Goal: Task Accomplishment & Management: Use online tool/utility

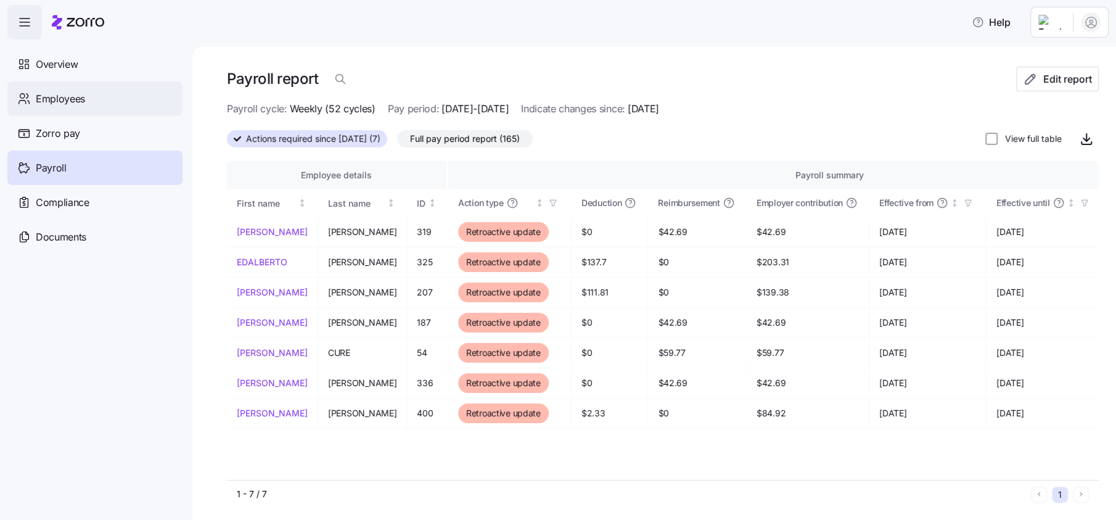
click at [80, 99] on span "Employees" at bounding box center [60, 98] width 49 height 15
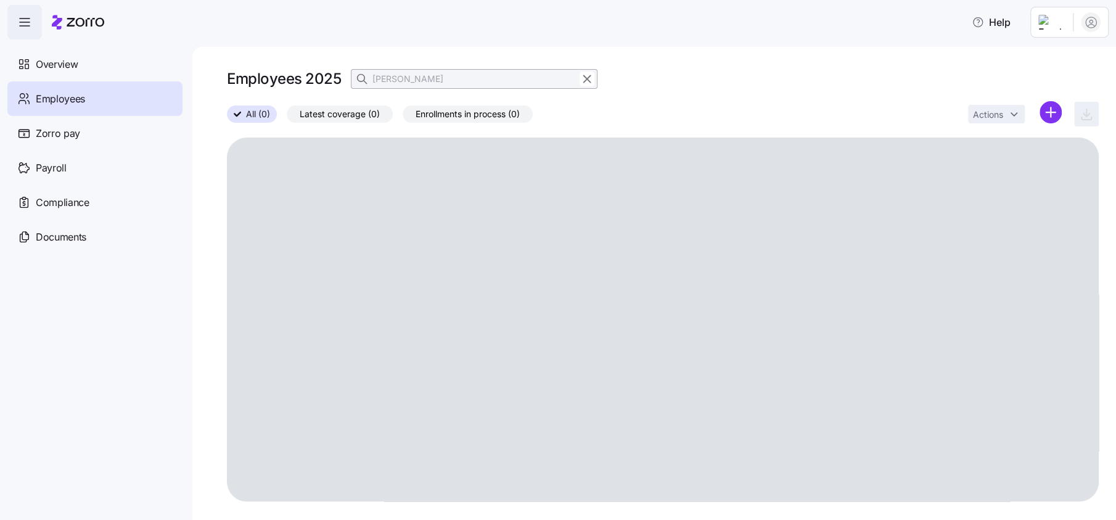
click at [249, 118] on span "All (0)" at bounding box center [258, 114] width 24 height 16
click at [227, 118] on input "All (0)" at bounding box center [227, 118] width 0 height 0
click at [590, 77] on icon "button" at bounding box center [587, 79] width 14 height 15
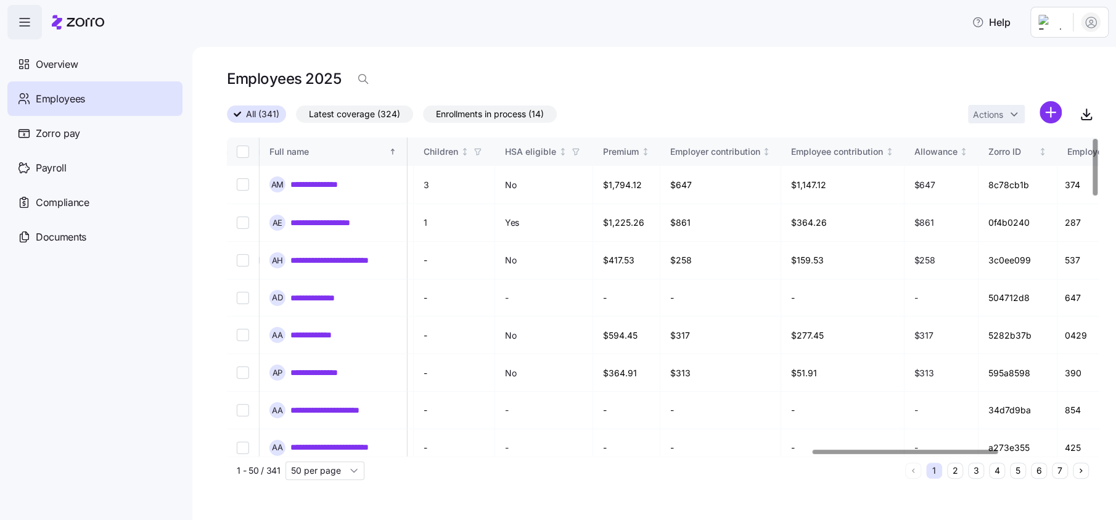
scroll to position [0, 2755]
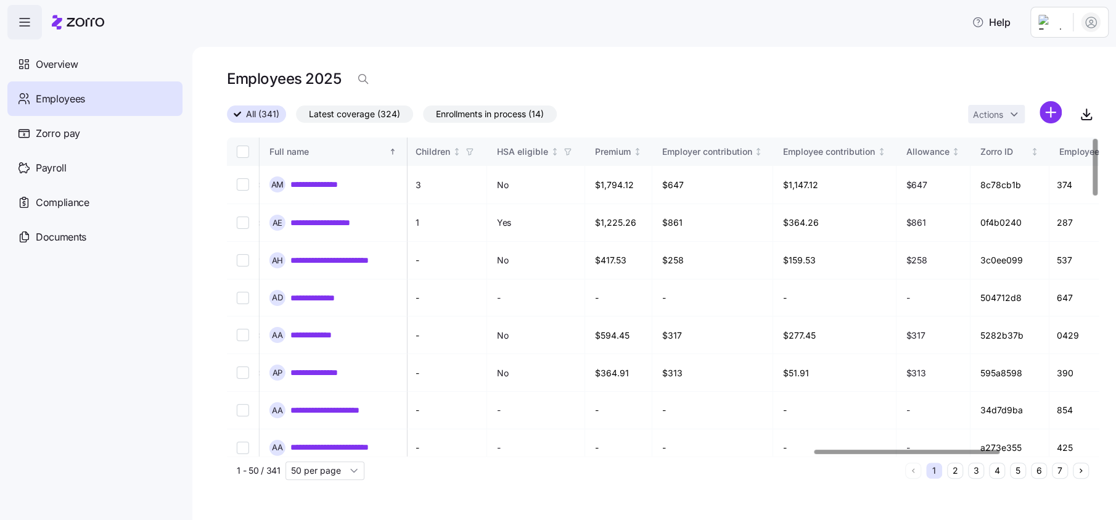
click at [817, 454] on div at bounding box center [907, 451] width 186 height 4
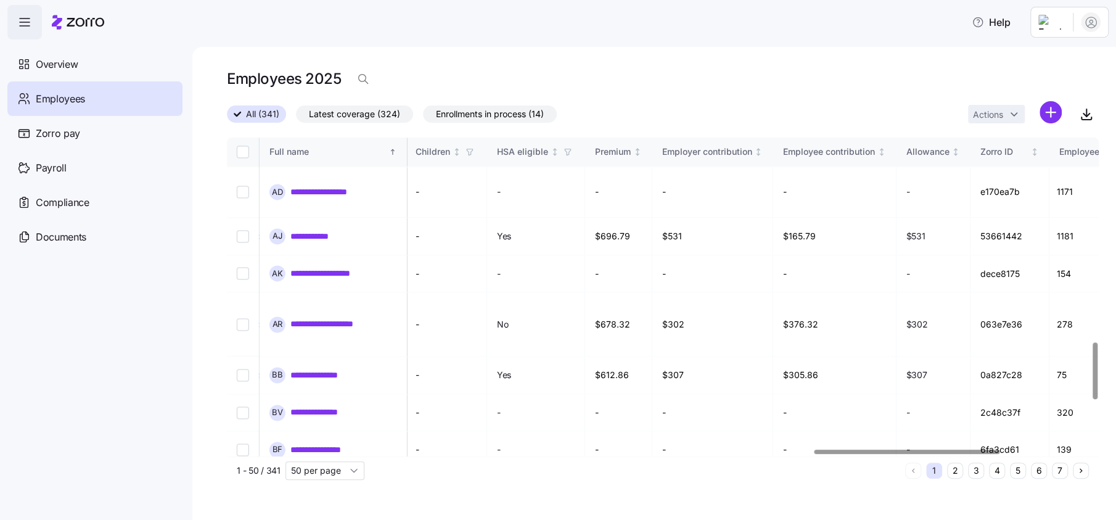
scroll to position [1404, 2755]
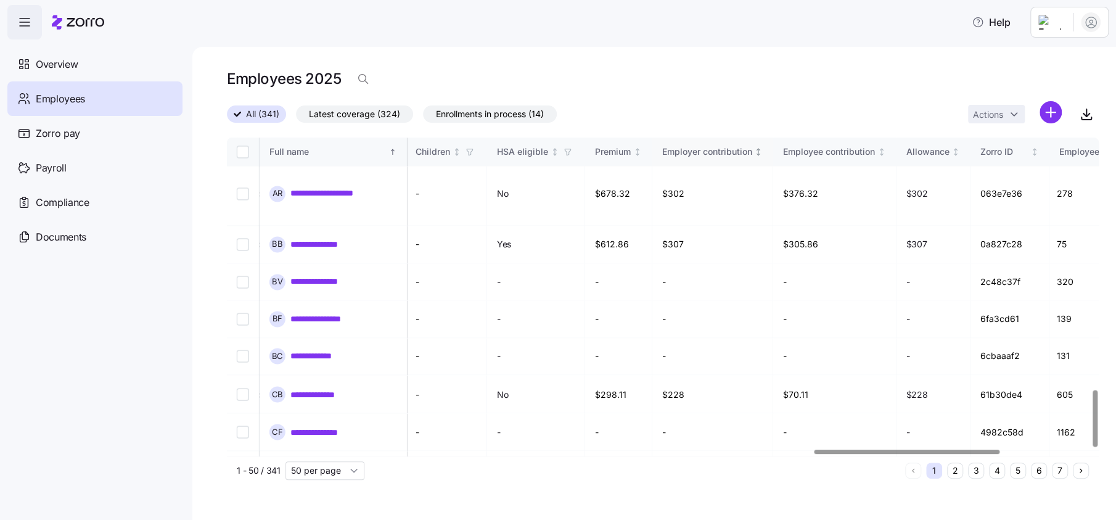
click at [752, 155] on div "Employer contribution" at bounding box center [707, 152] width 90 height 14
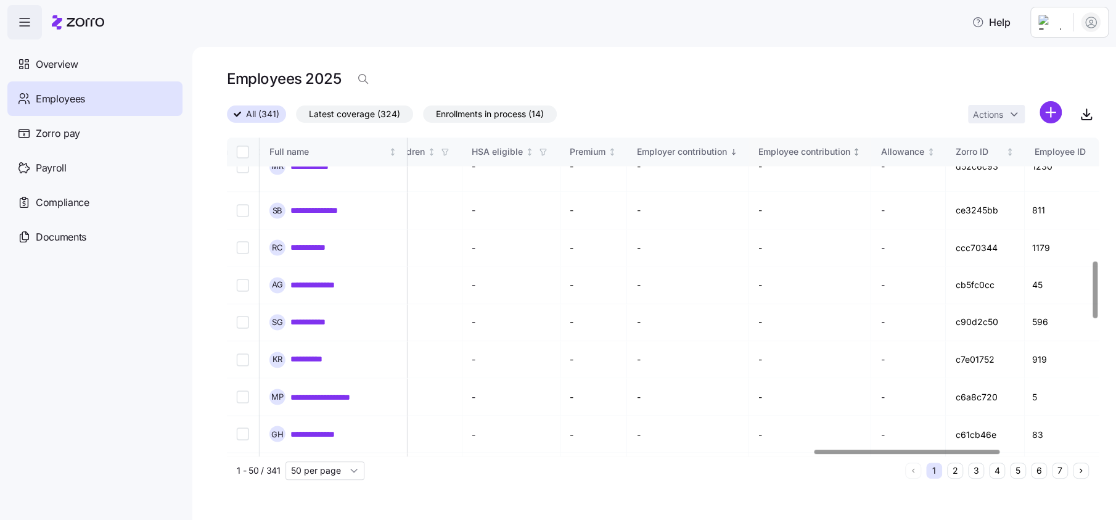
scroll to position [684, 2755]
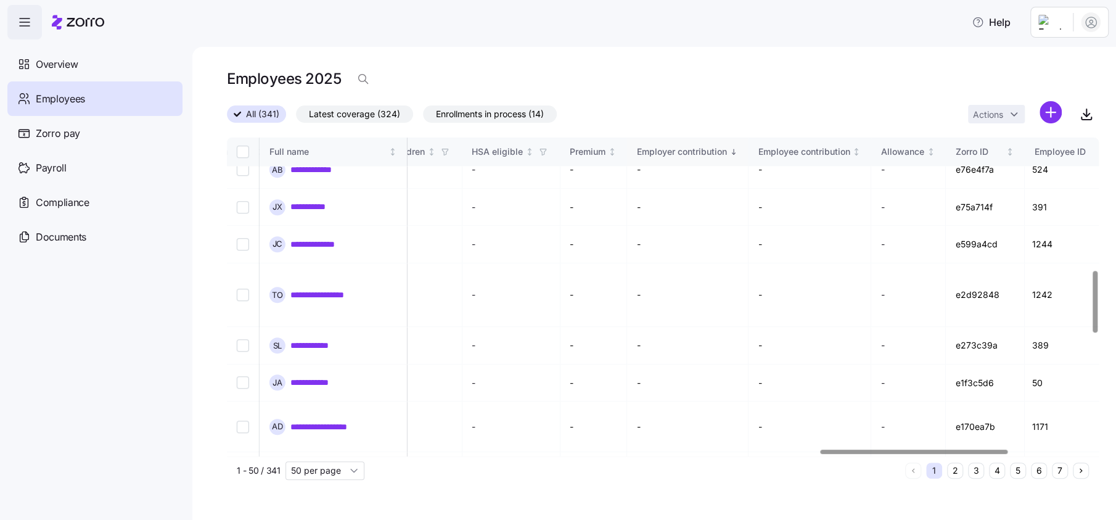
click at [738, 151] on icon "Sorted descending" at bounding box center [733, 151] width 9 height 9
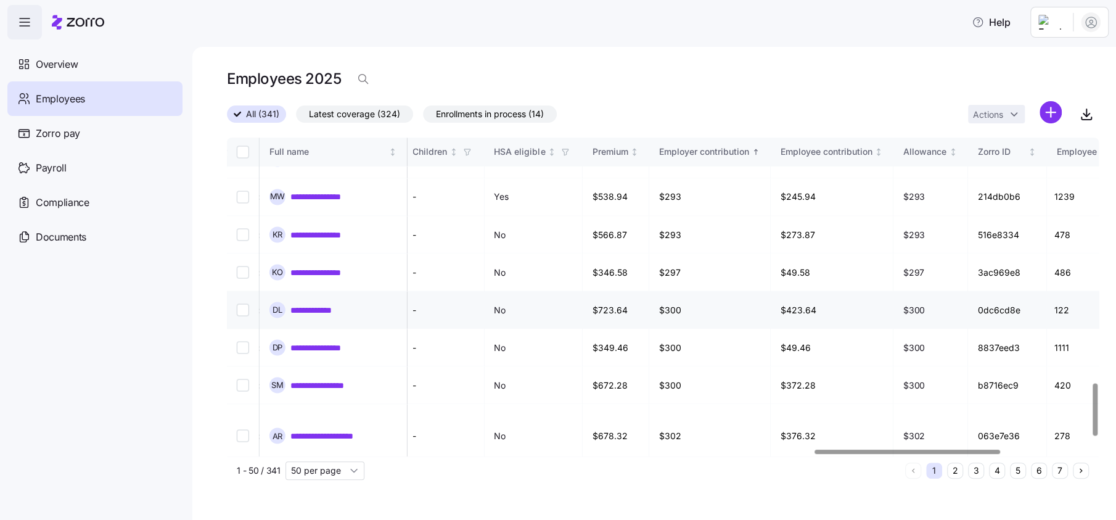
scroll to position [1552, 2755]
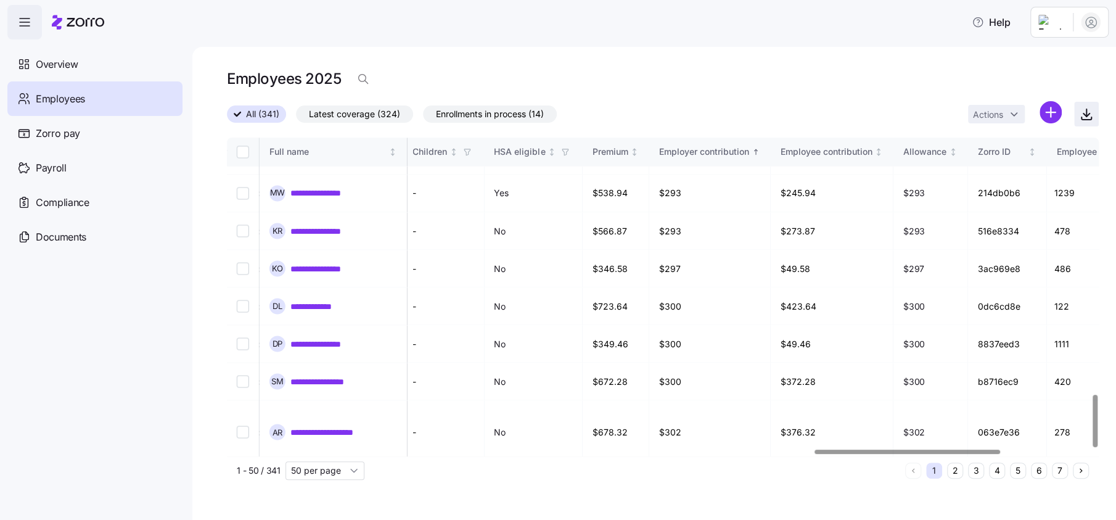
click at [817, 115] on icon "button" at bounding box center [1086, 114] width 6 height 3
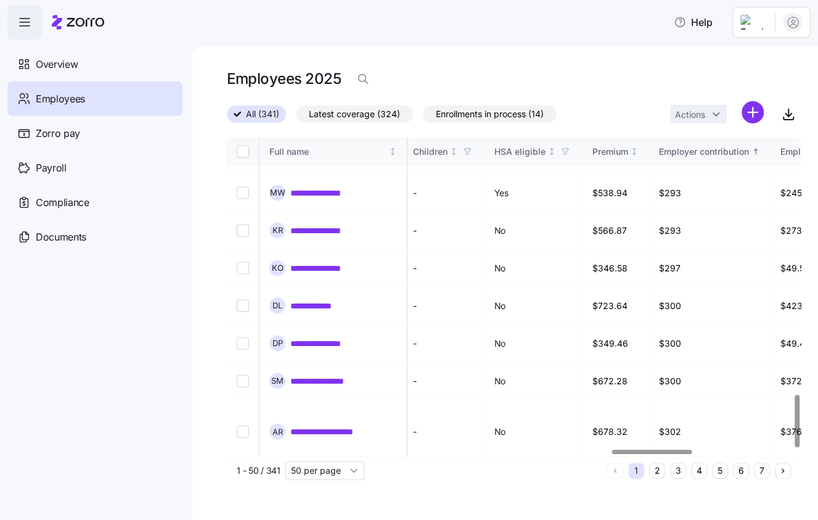
drag, startPoint x: 50, startPoint y: 167, endPoint x: 798, endPoint y: 241, distance: 752.1
click at [50, 167] on span "Payroll" at bounding box center [51, 167] width 31 height 15
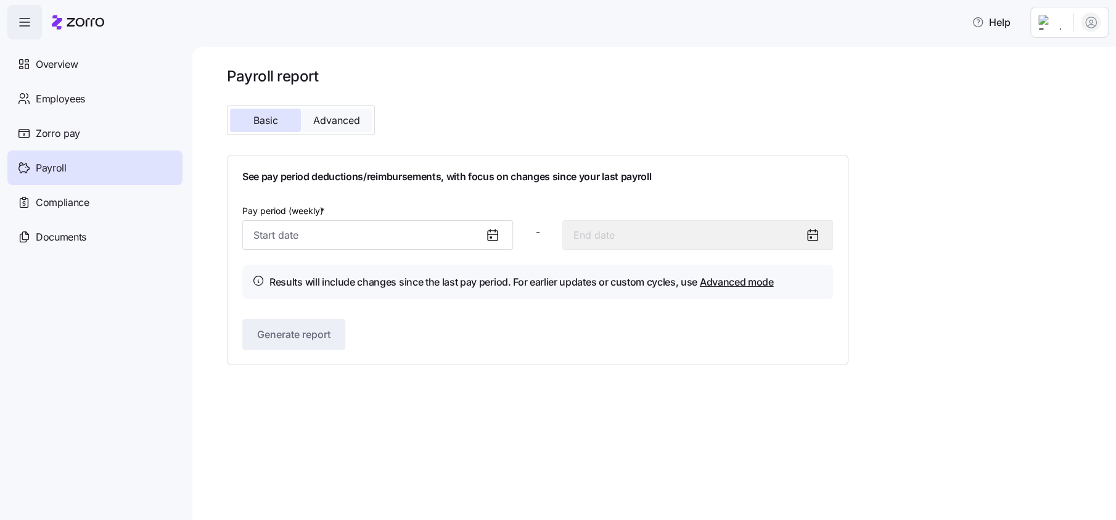
click at [350, 128] on button "Advanced" at bounding box center [336, 120] width 71 height 23
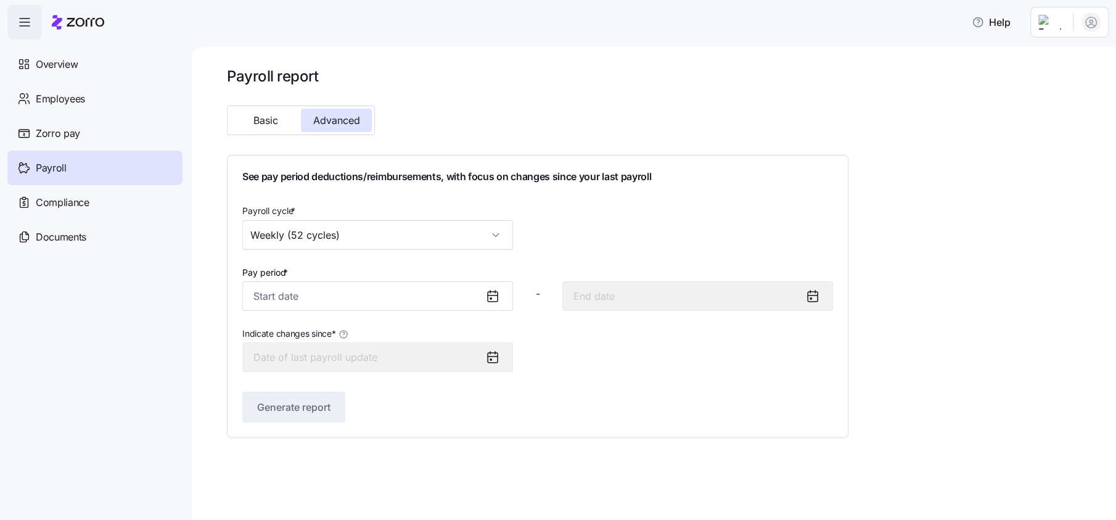
click at [490, 297] on icon at bounding box center [492, 296] width 15 height 15
click at [280, 301] on input "Pay period *" at bounding box center [377, 296] width 271 height 30
click at [690, 229] on div "Payroll cycle * Weekly (52 cycles)" at bounding box center [537, 226] width 600 height 57
click at [493, 295] on icon at bounding box center [493, 295] width 10 height 0
click at [269, 301] on input "Pay period *" at bounding box center [377, 296] width 271 height 30
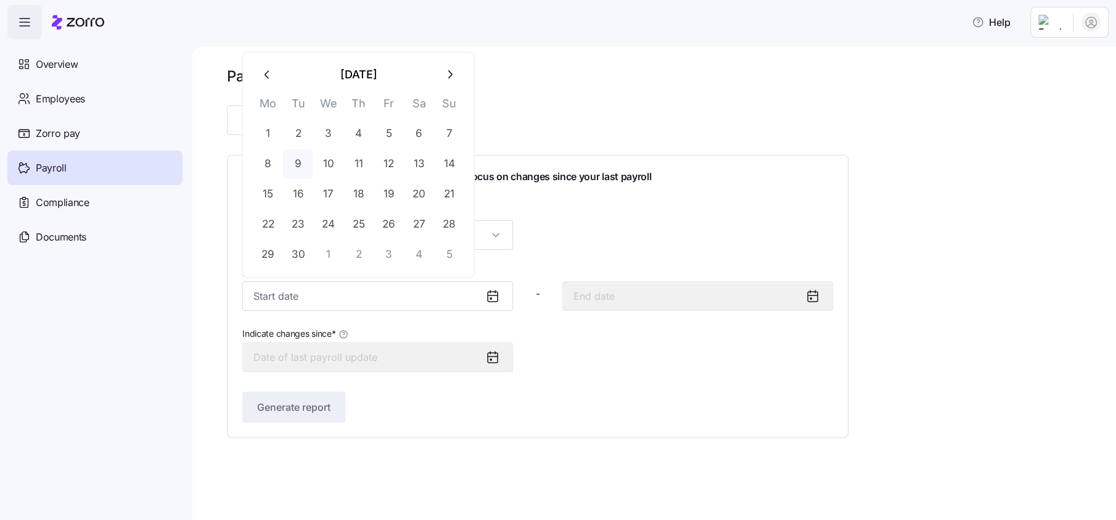
click at [298, 158] on button "9" at bounding box center [298, 164] width 30 height 30
type input "[DATE]"
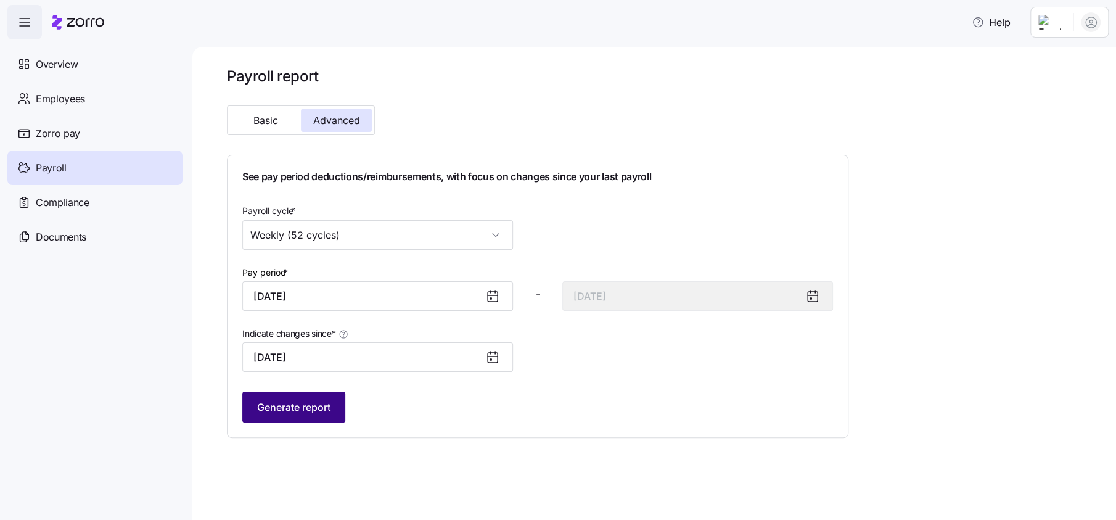
click at [284, 402] on span "Generate report" at bounding box center [293, 406] width 73 height 15
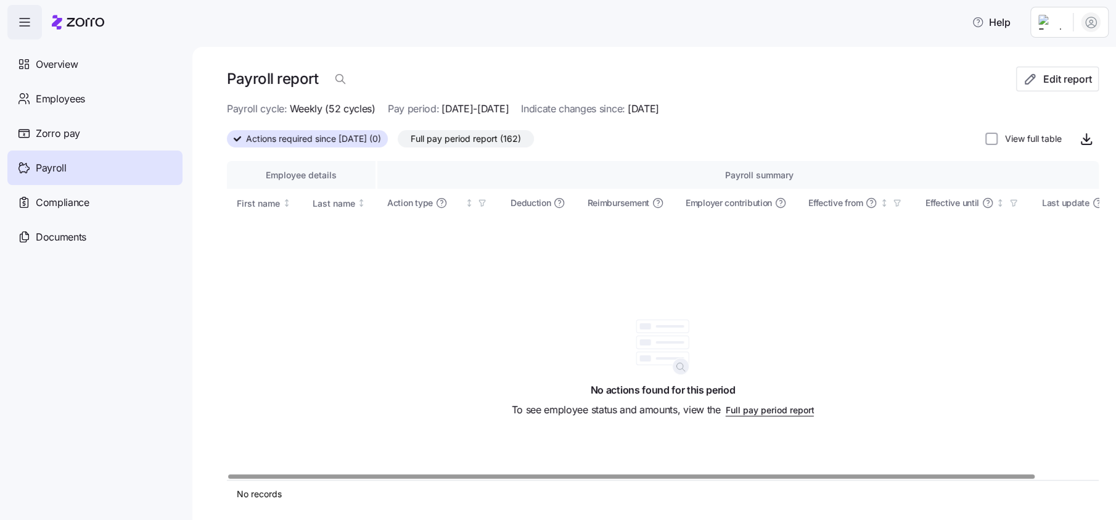
click at [443, 139] on span "Full pay period report (162)" at bounding box center [466, 139] width 110 height 16
click at [398, 142] on input "Full pay period report (162)" at bounding box center [398, 142] width 0 height 0
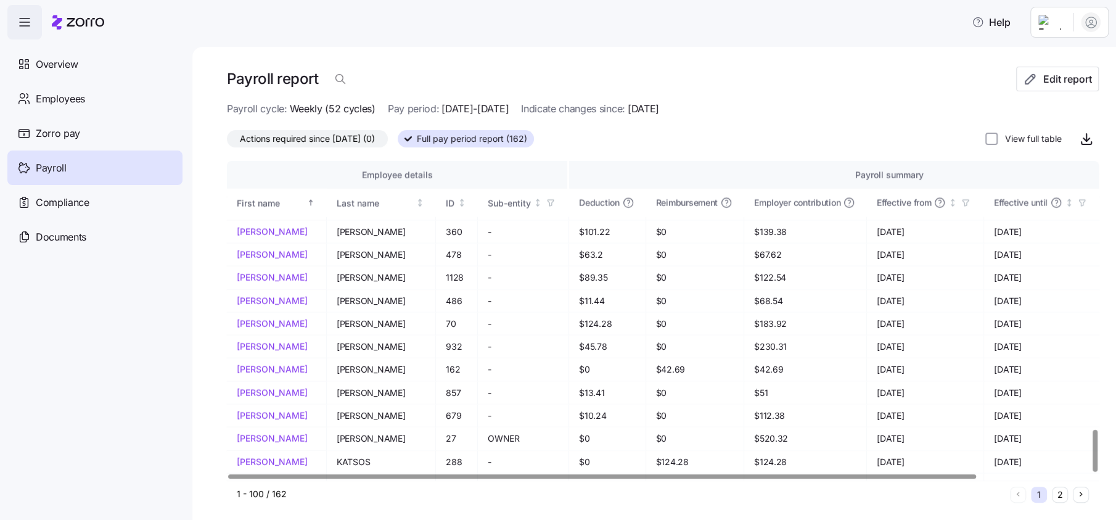
scroll to position [2031, 0]
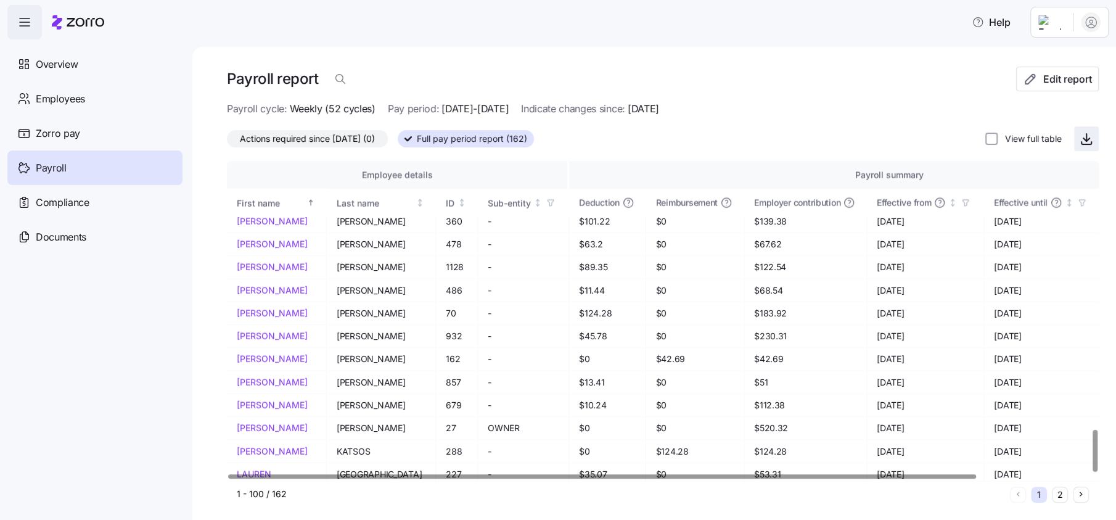
click at [817, 133] on icon "button" at bounding box center [1086, 138] width 15 height 15
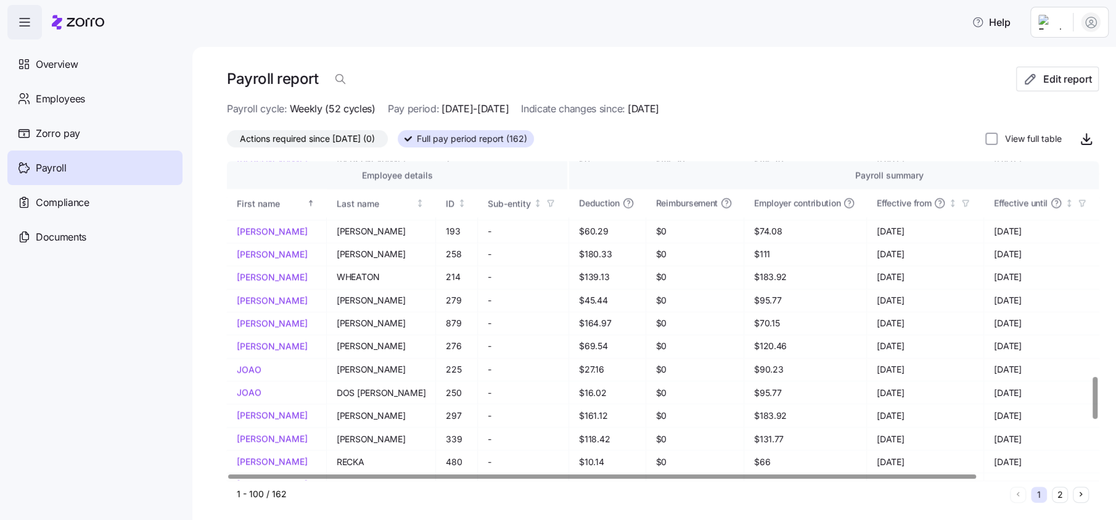
scroll to position [1414, 0]
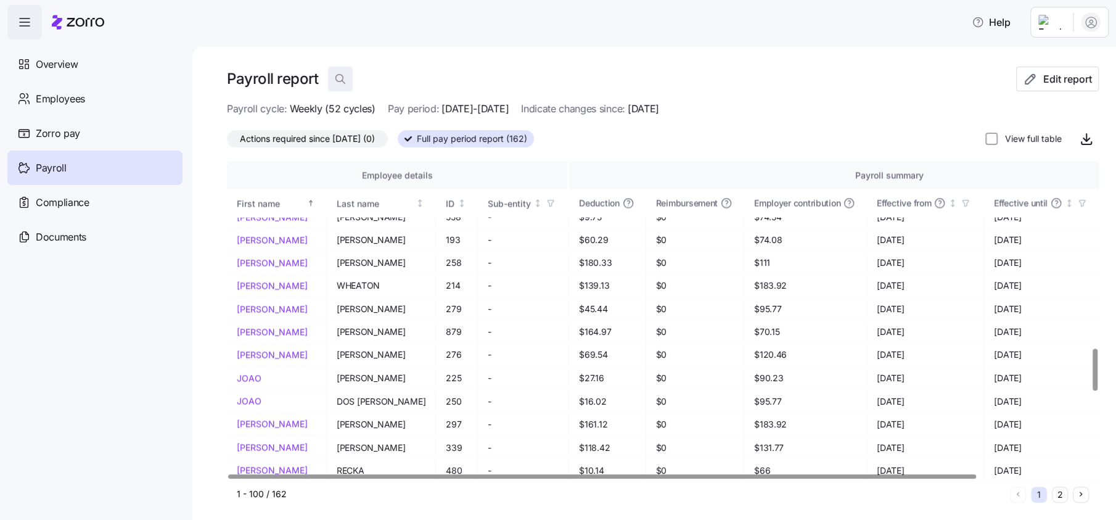
click at [342, 76] on icon "button" at bounding box center [340, 79] width 12 height 12
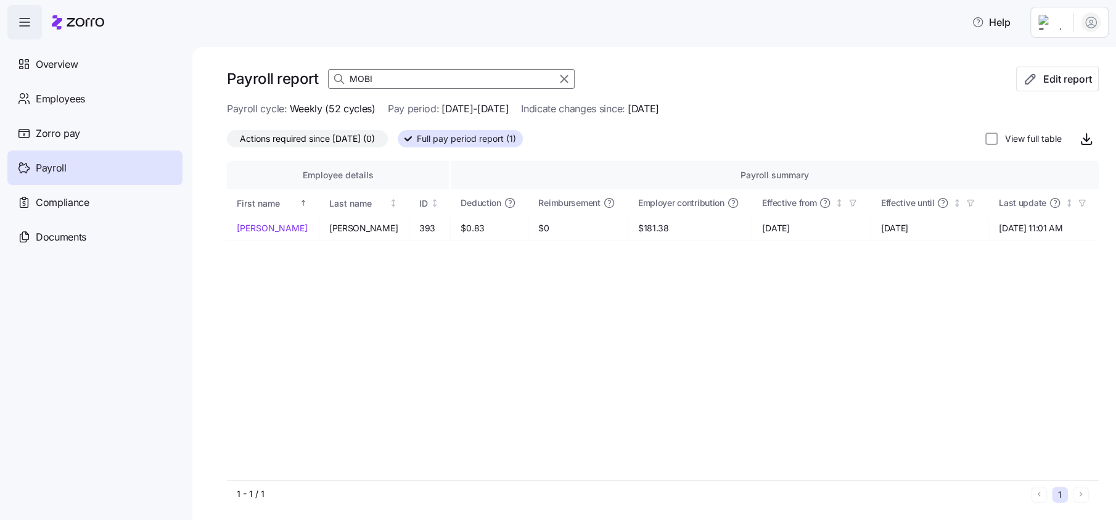
scroll to position [0, 0]
type input "MOBI"
click at [66, 61] on span "Overview" at bounding box center [57, 64] width 42 height 15
